Goal: Transaction & Acquisition: Purchase product/service

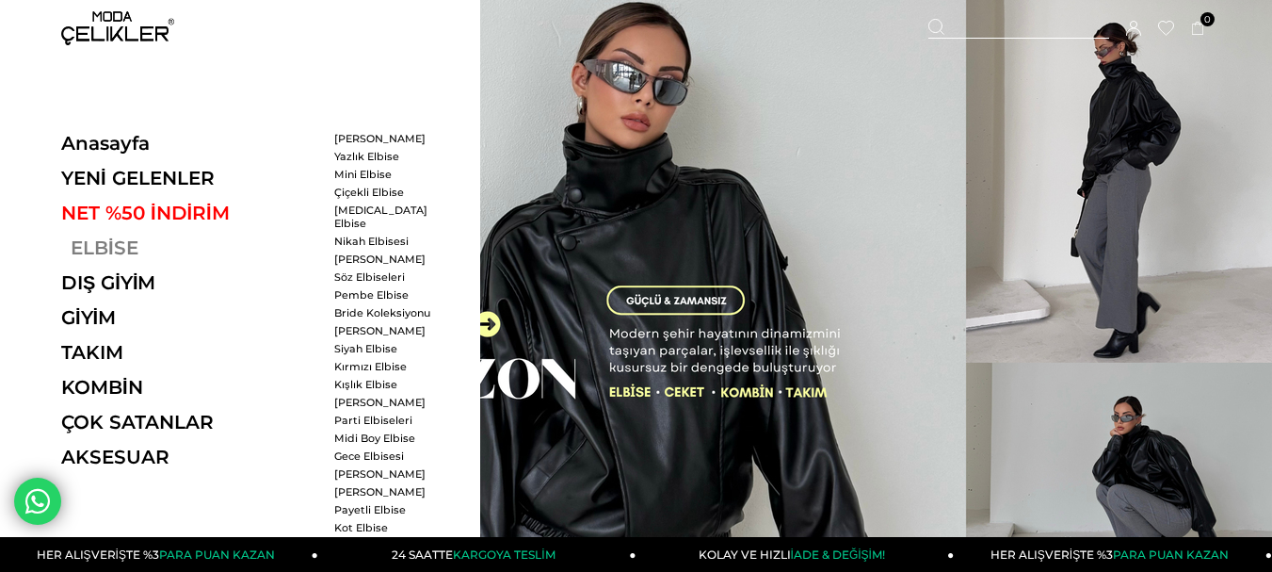
click at [111, 259] on link "ELBİSE" at bounding box center [190, 247] width 259 height 23
click at [123, 259] on link "ELBİSE" at bounding box center [190, 247] width 259 height 23
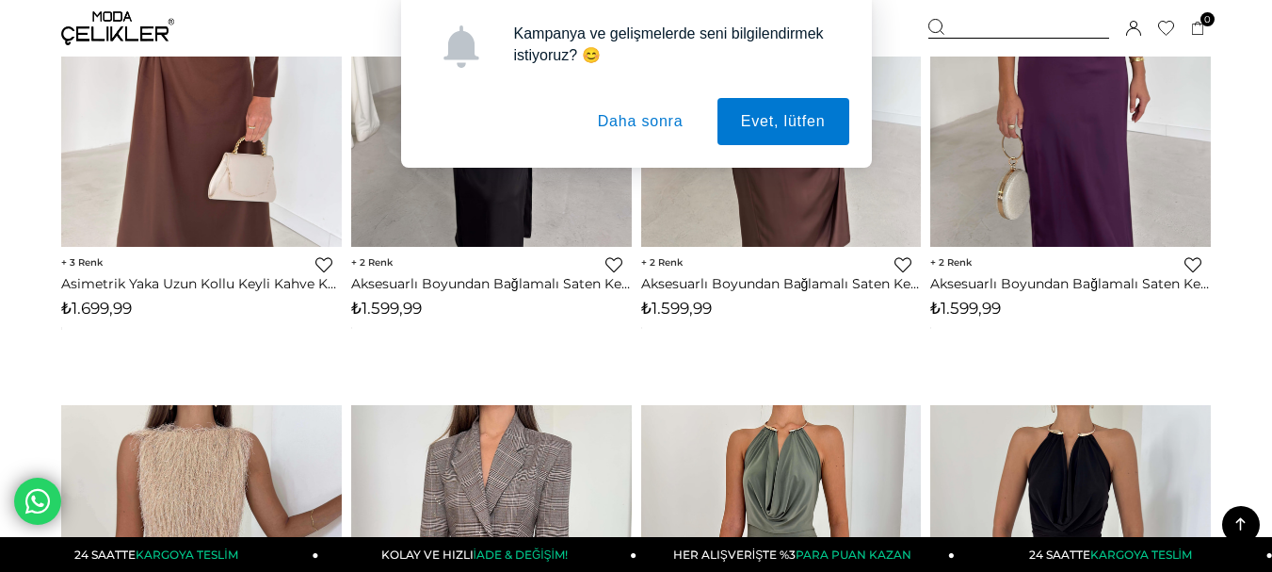
scroll to position [1789, 0]
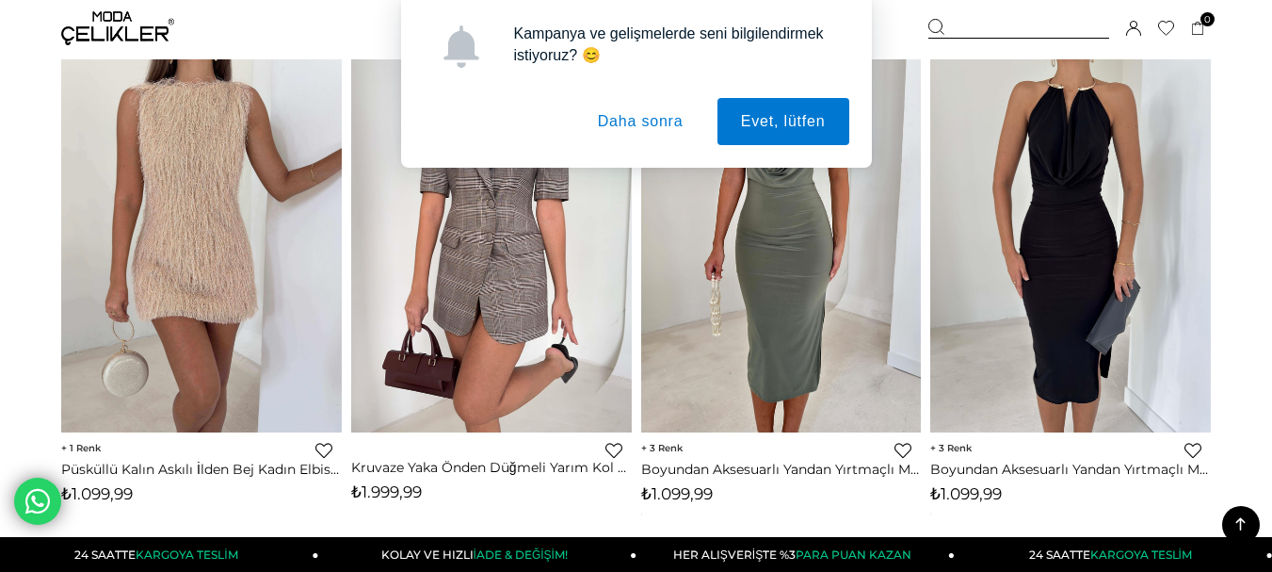
click at [647, 127] on button "Daha sonra" at bounding box center [640, 121] width 133 height 47
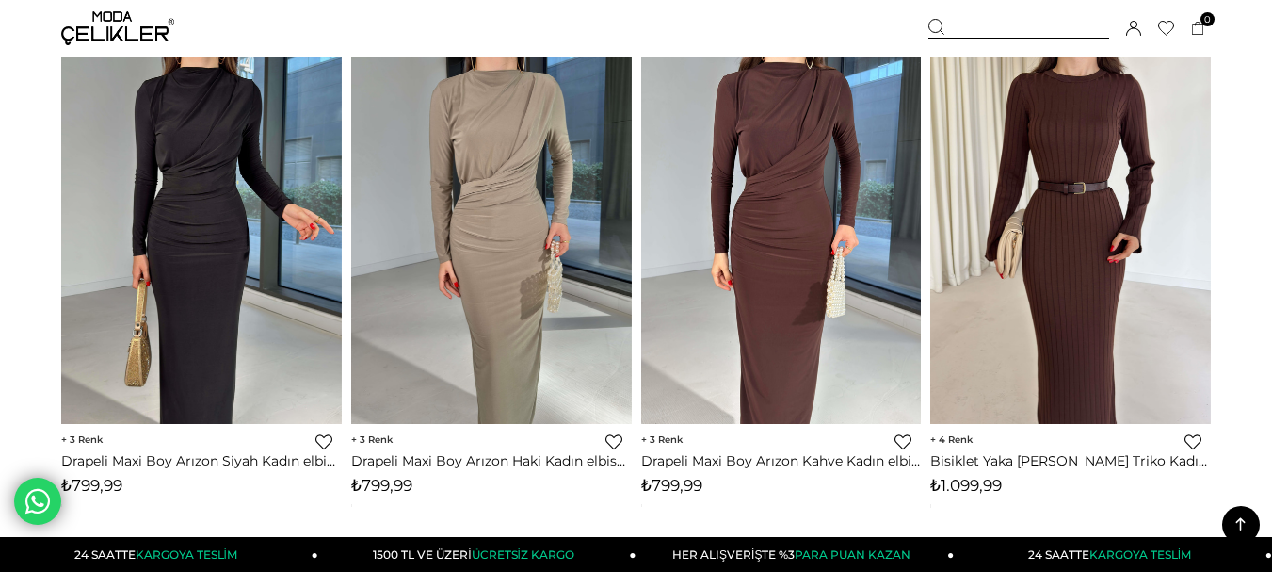
scroll to position [9794, 0]
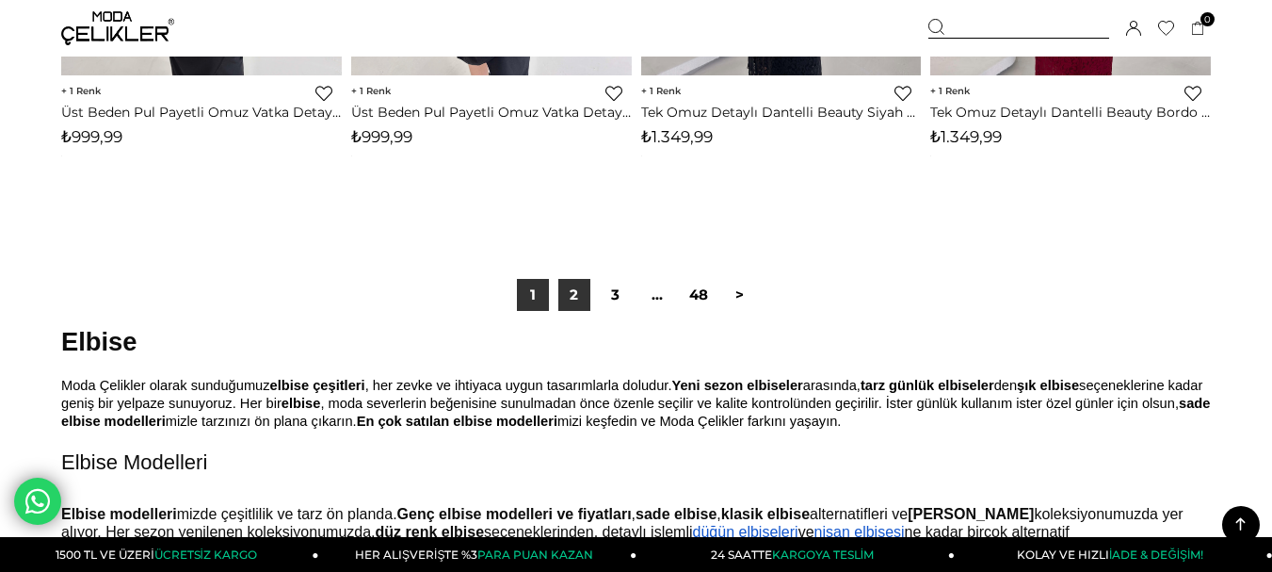
click at [578, 311] on link "2" at bounding box center [574, 295] width 32 height 32
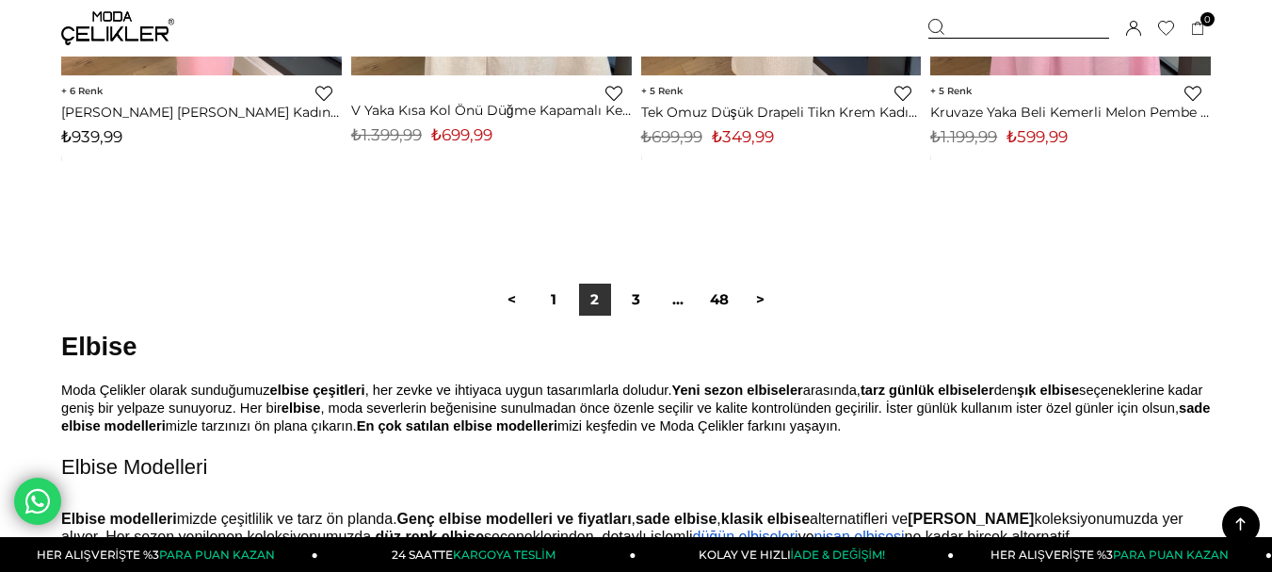
scroll to position [10945, 0]
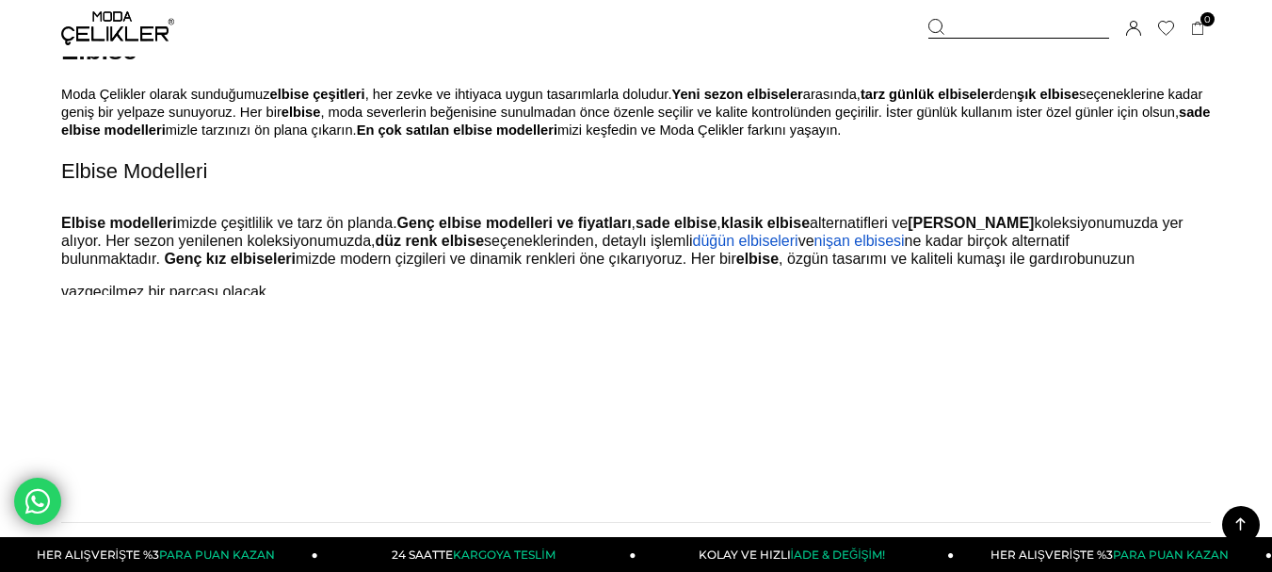
click at [631, 20] on link "3" at bounding box center [637, 4] width 32 height 32
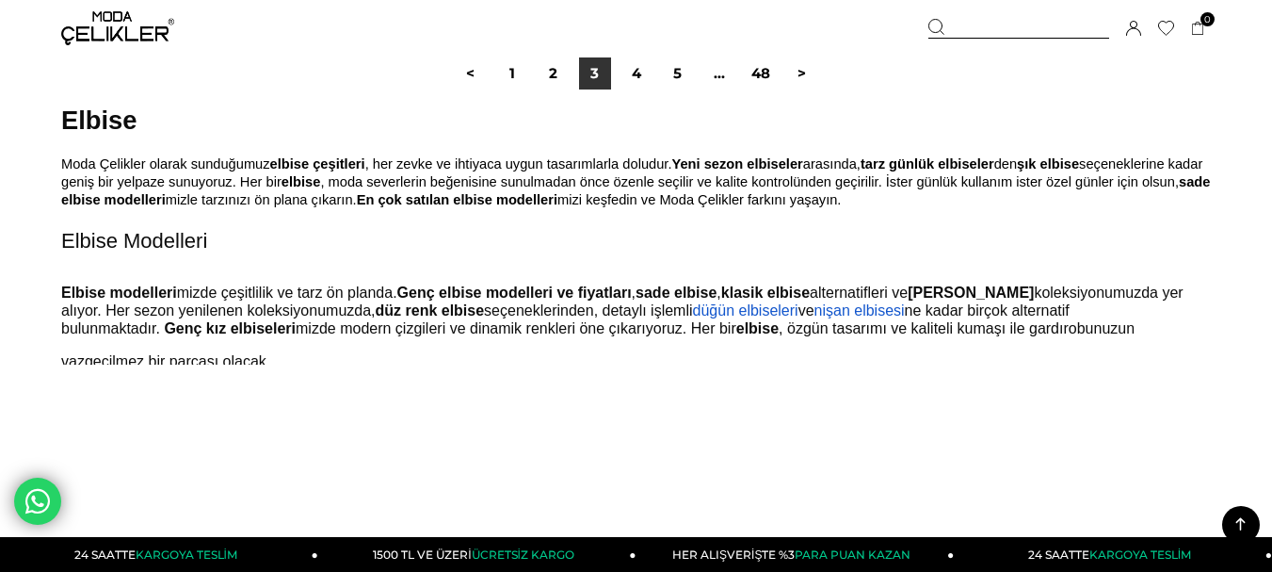
scroll to position [10924, 0]
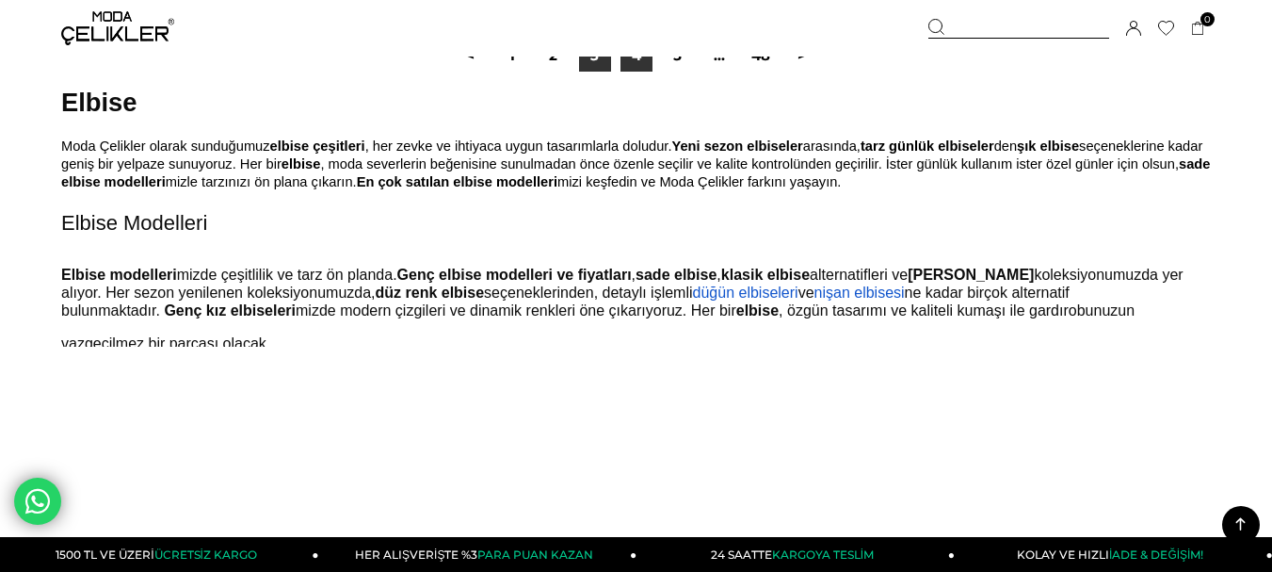
click at [636, 72] on link "4" at bounding box center [637, 56] width 32 height 32
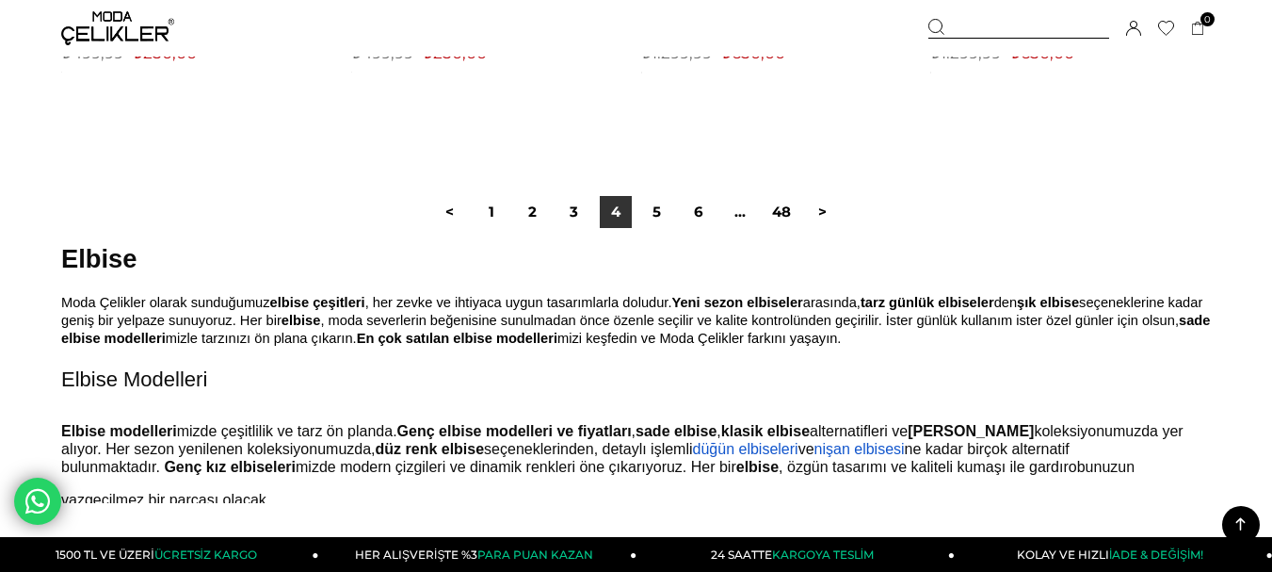
scroll to position [10924, 0]
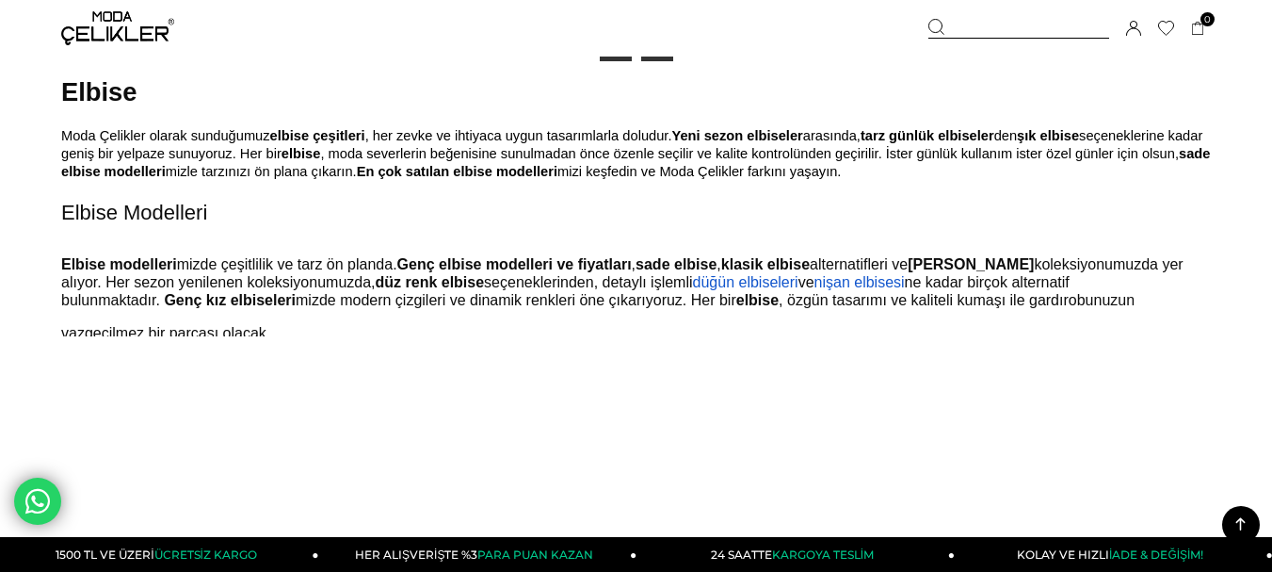
click at [656, 61] on link "5" at bounding box center [657, 45] width 32 height 32
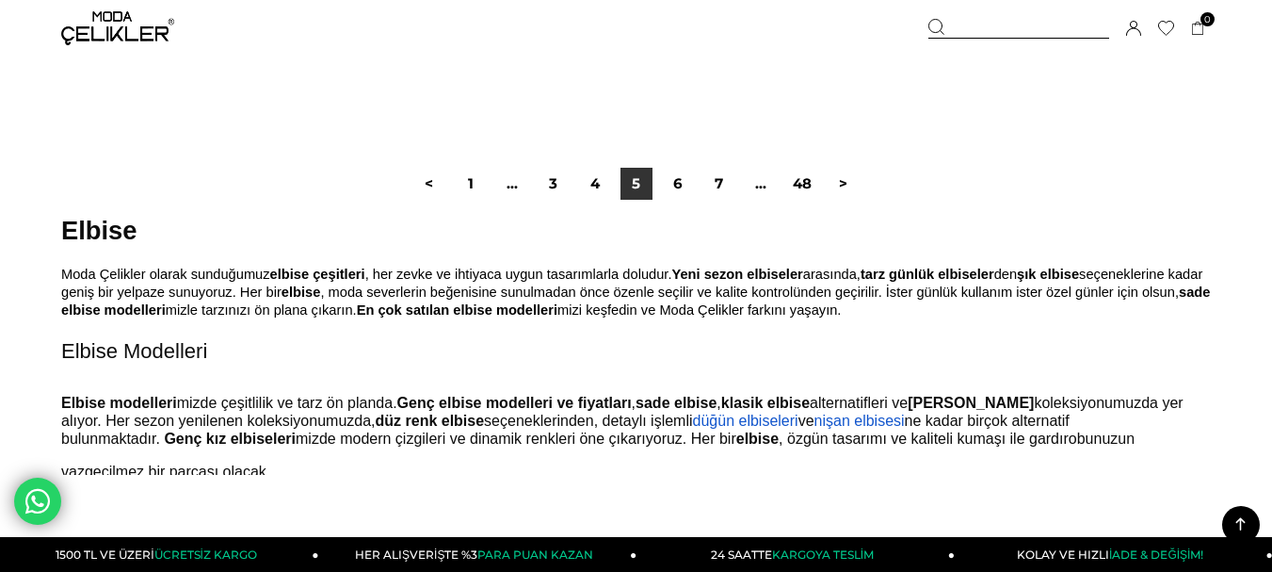
scroll to position [10830, 0]
click at [673, 199] on link "6" at bounding box center [678, 183] width 32 height 32
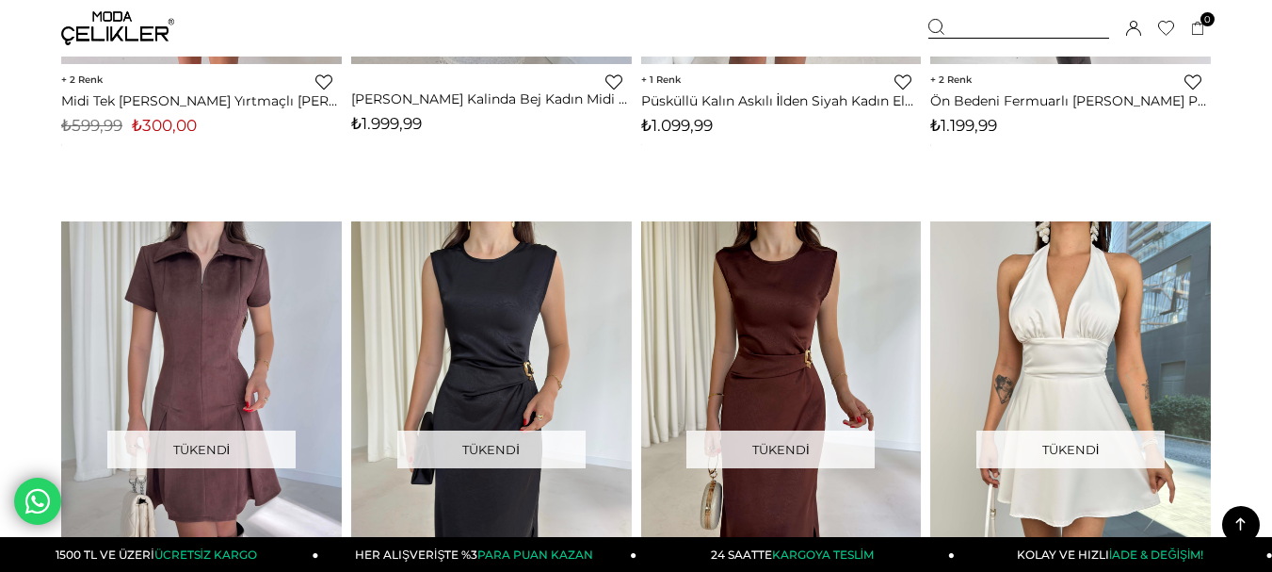
scroll to position [9512, 0]
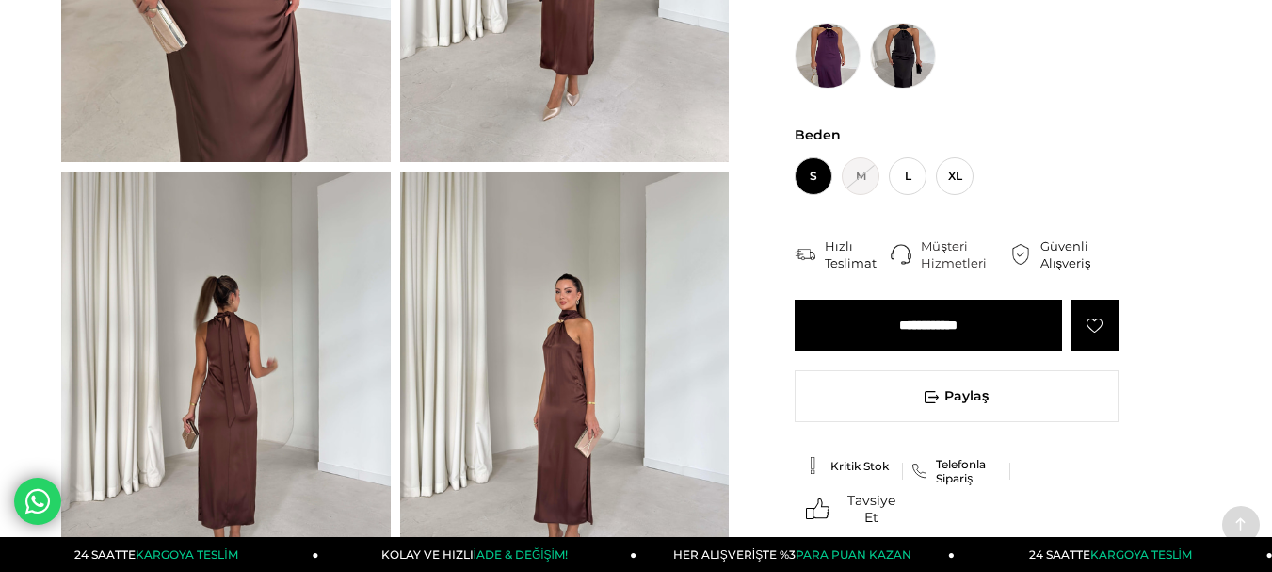
scroll to position [565, 0]
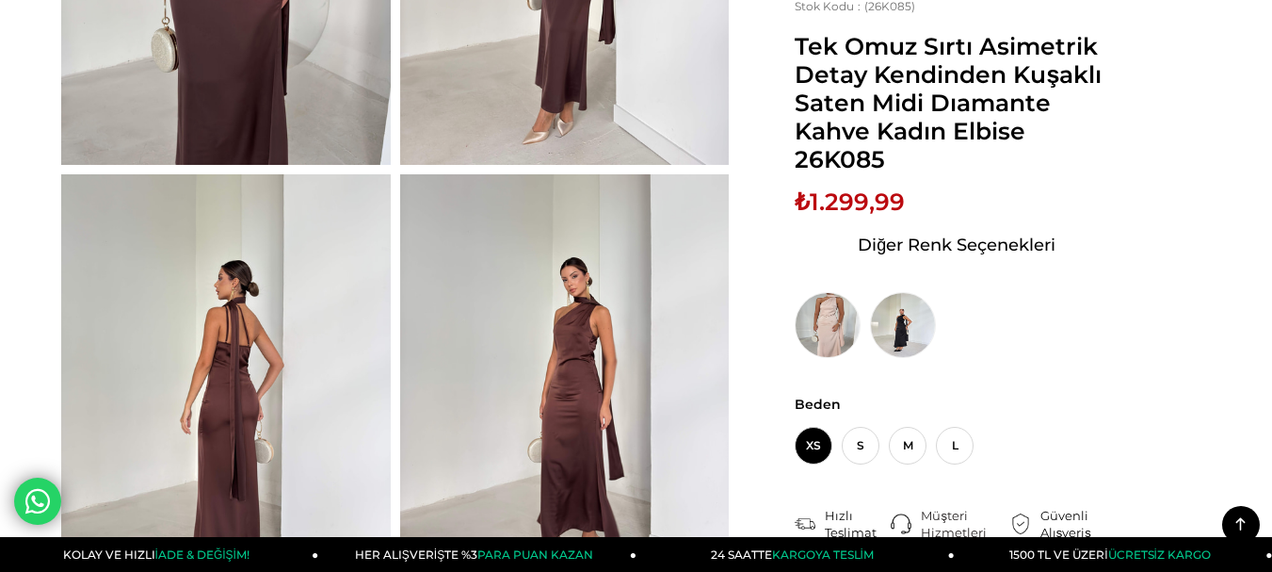
scroll to position [283, 0]
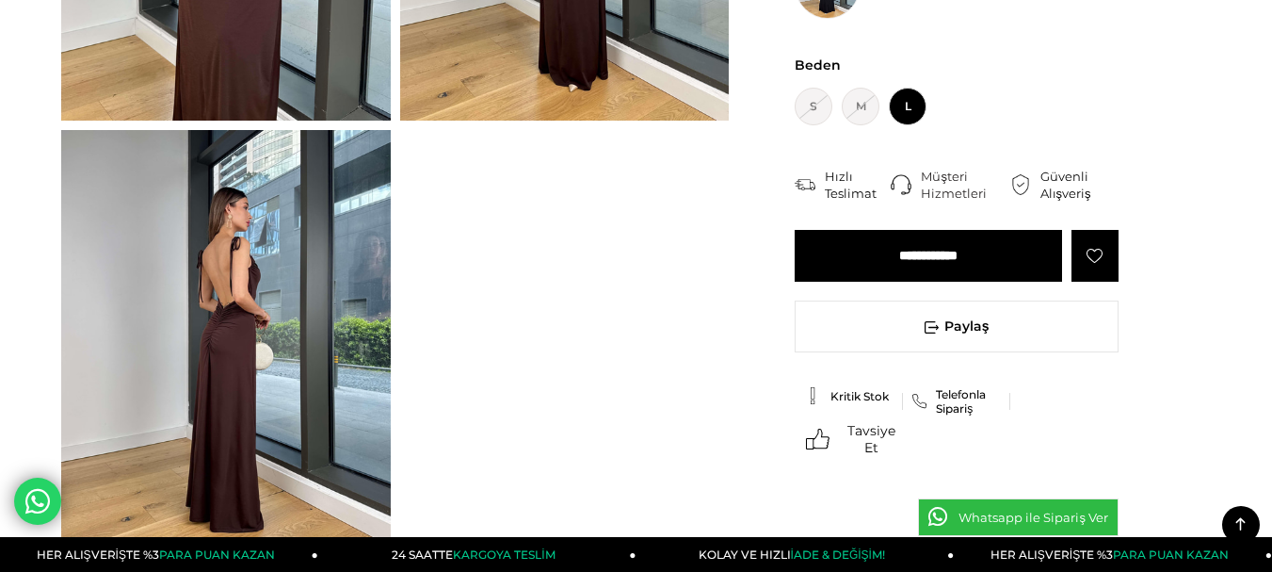
scroll to position [188, 0]
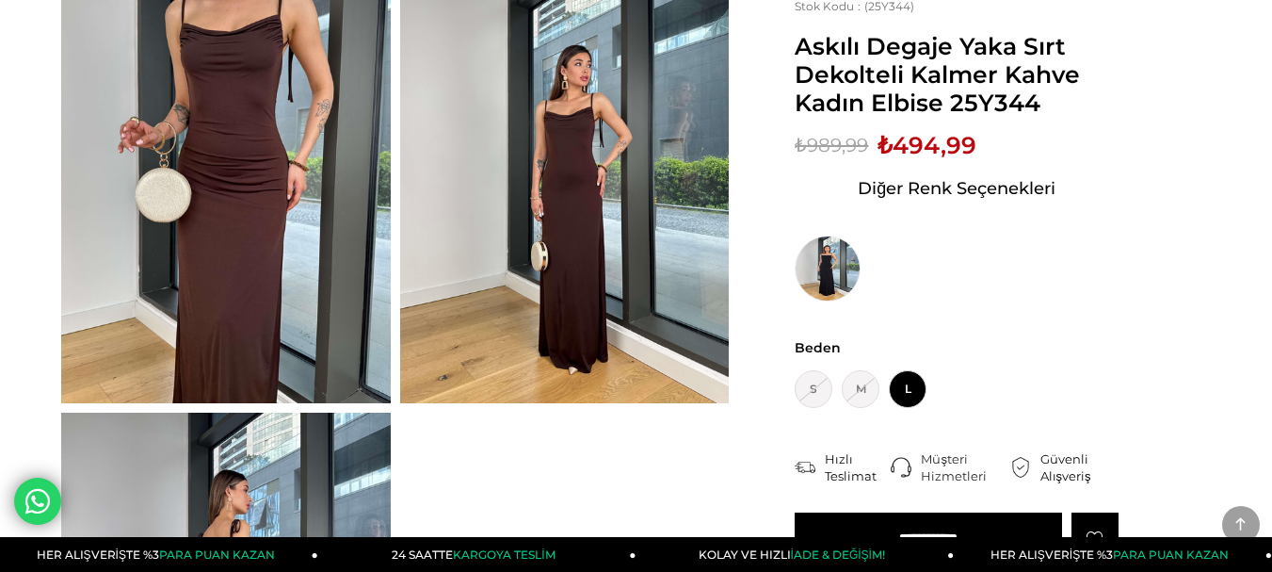
click at [234, 283] on img at bounding box center [226, 183] width 330 height 439
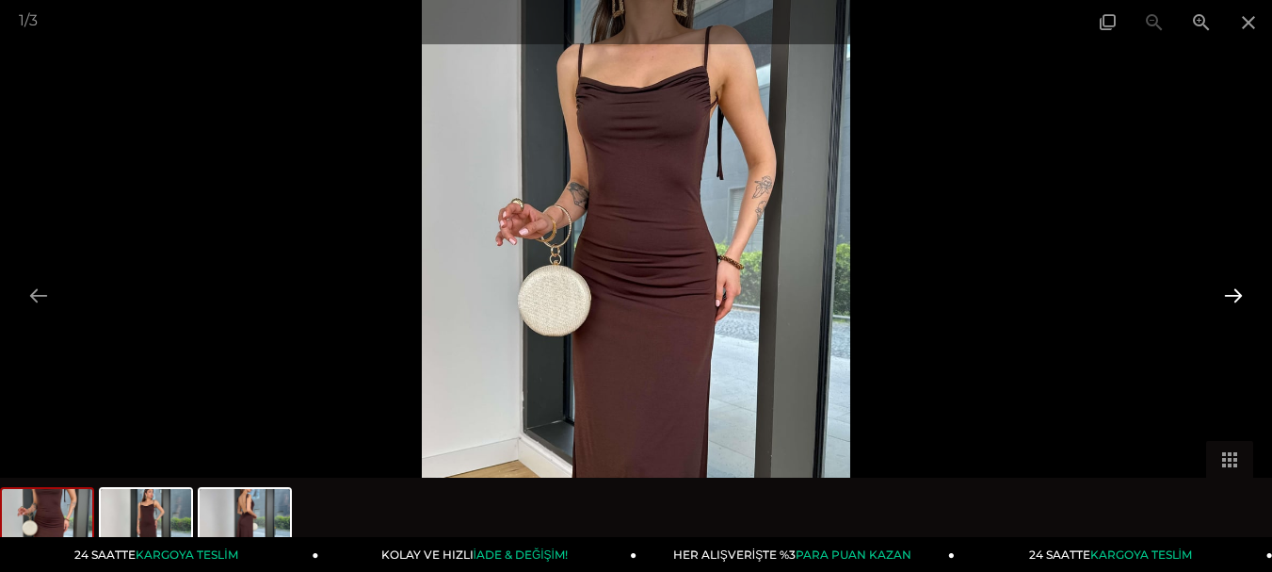
click at [1224, 295] on button at bounding box center [1234, 295] width 40 height 37
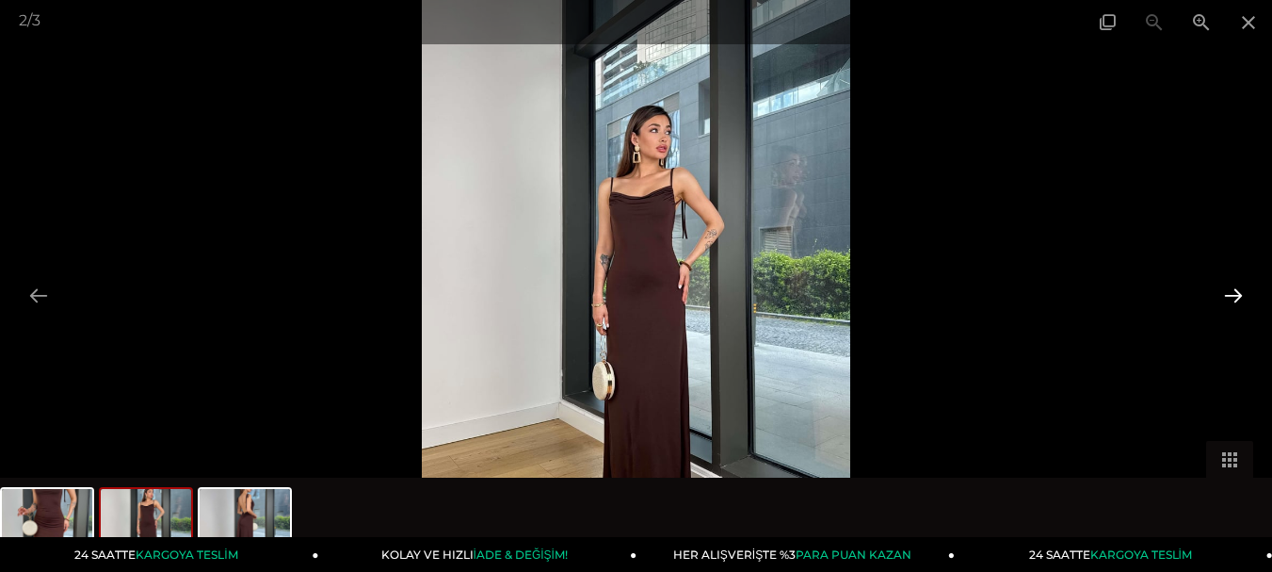
click at [1229, 292] on button at bounding box center [1234, 295] width 40 height 37
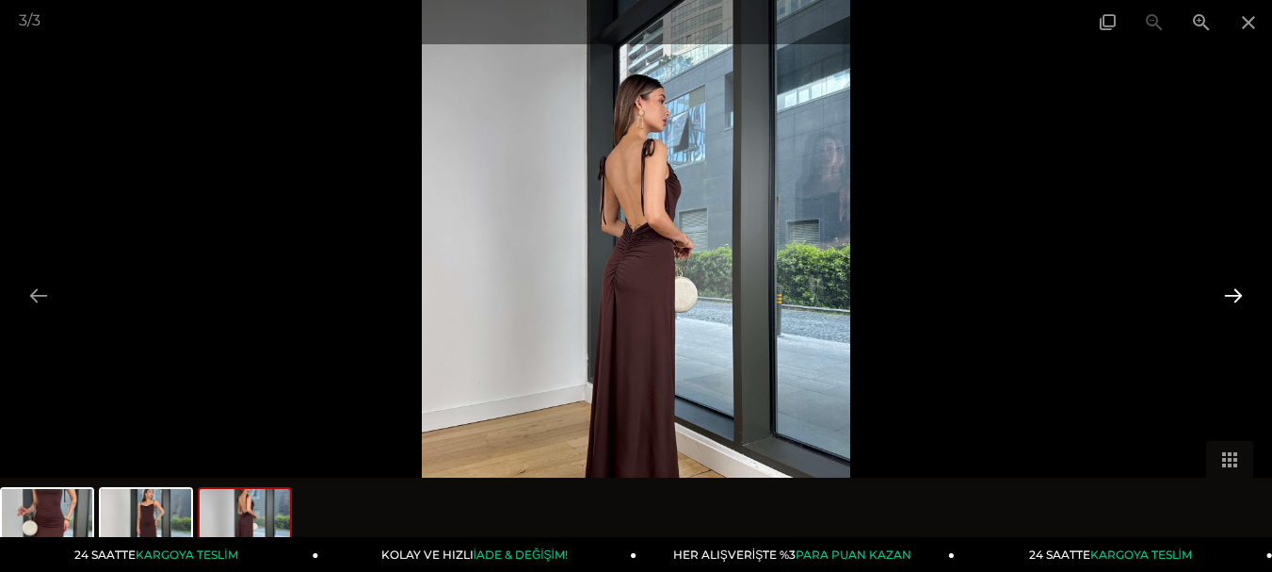
click at [1229, 293] on button at bounding box center [1234, 295] width 40 height 37
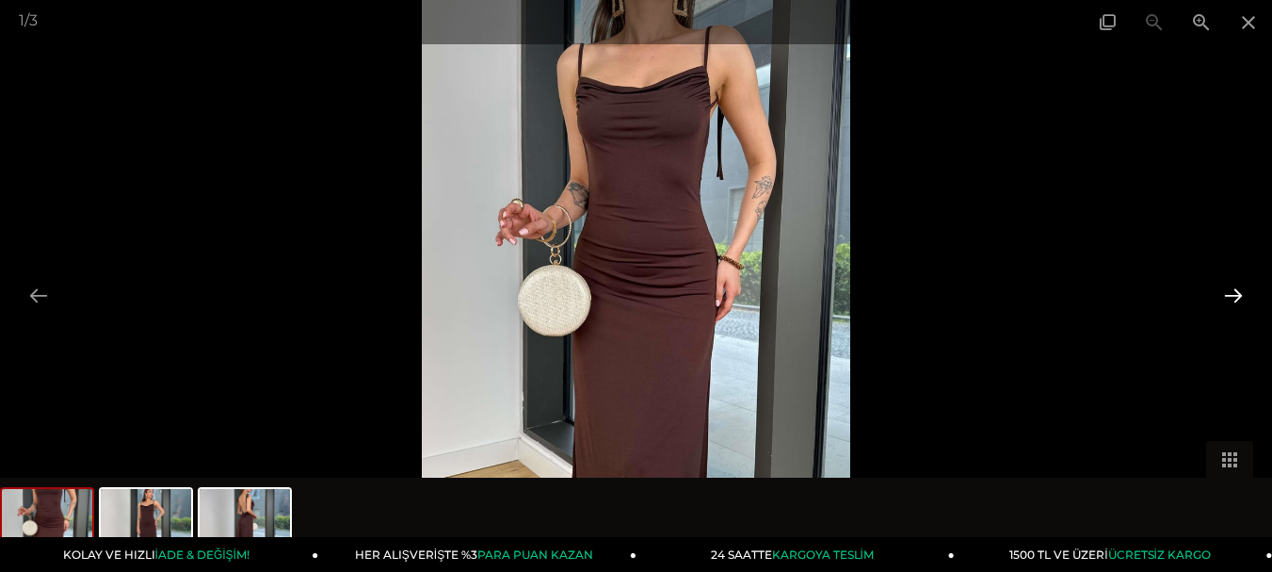
click at [1229, 293] on button at bounding box center [1234, 295] width 40 height 37
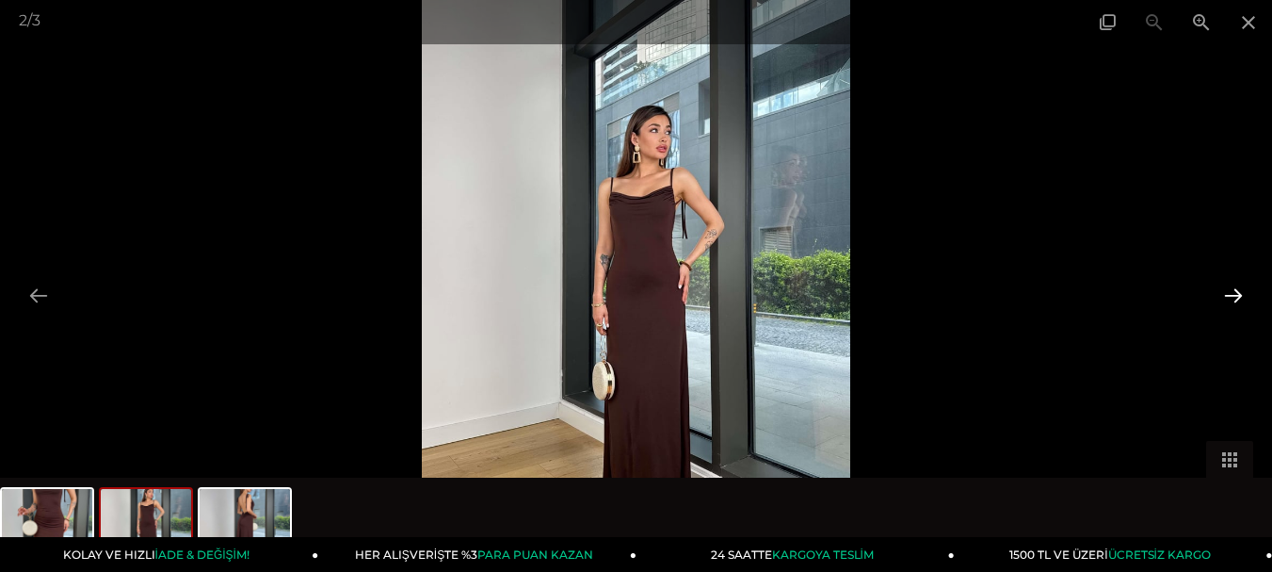
click at [1229, 293] on button at bounding box center [1234, 295] width 40 height 37
